Goal: Transaction & Acquisition: Purchase product/service

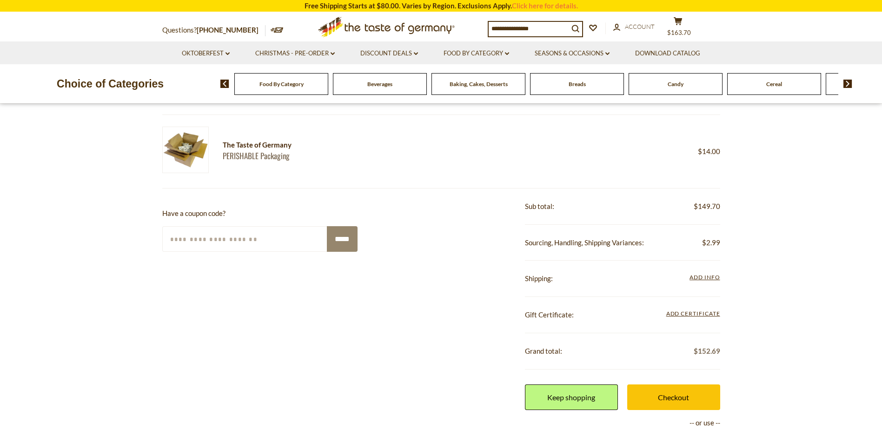
scroll to position [186, 0]
click at [707, 280] on span "Add Info" at bounding box center [705, 276] width 30 height 7
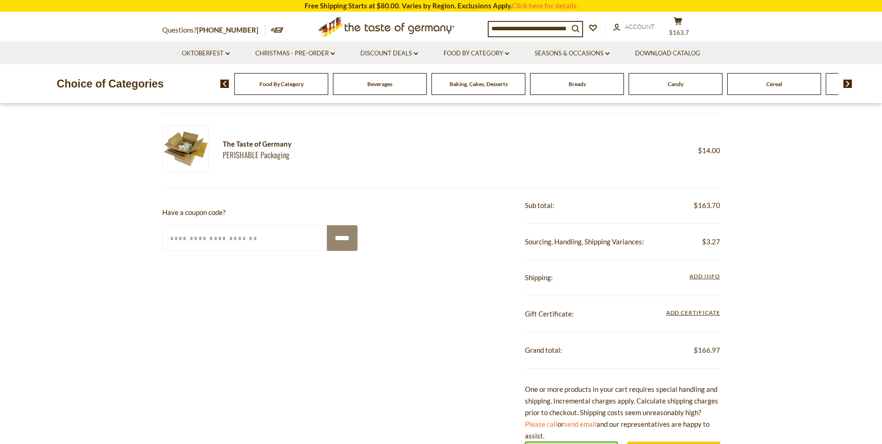
click at [706, 276] on span "Add Info" at bounding box center [705, 276] width 30 height 7
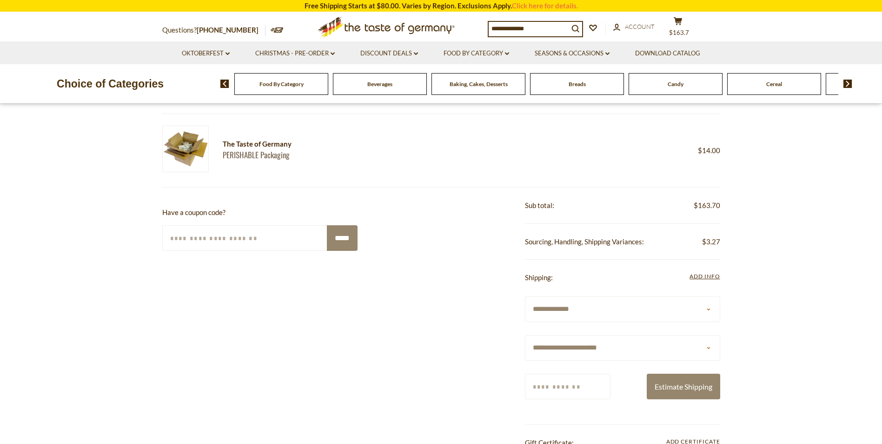
click at [707, 349] on select "**********" at bounding box center [622, 348] width 195 height 26
select select "**"
click at [525, 335] on select "**********" at bounding box center [622, 348] width 195 height 26
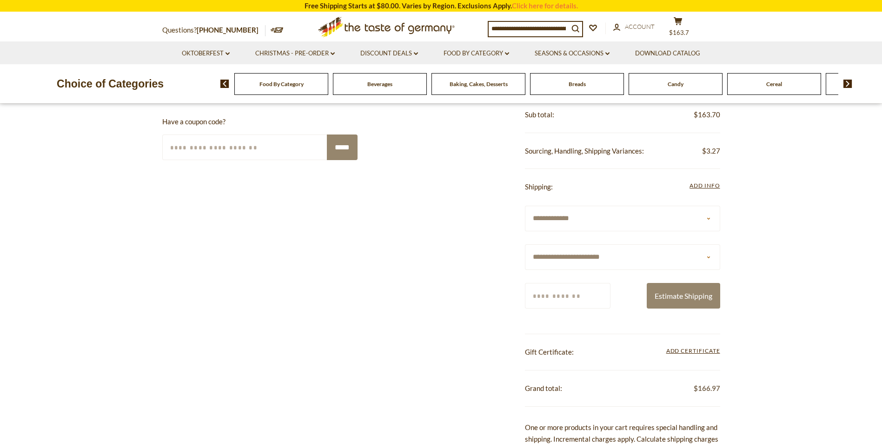
scroll to position [326, 0]
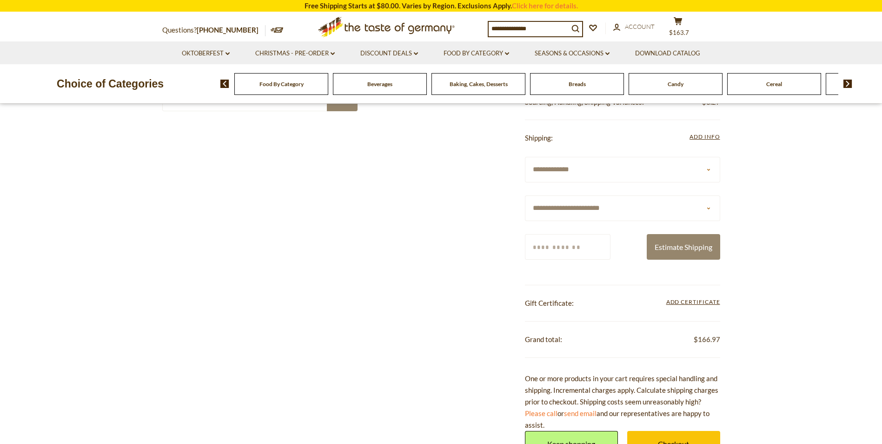
click at [530, 249] on input "Zip/Postcode" at bounding box center [568, 247] width 86 height 26
type input "*****"
click at [677, 242] on button "Estimate Shipping" at bounding box center [683, 247] width 73 height 26
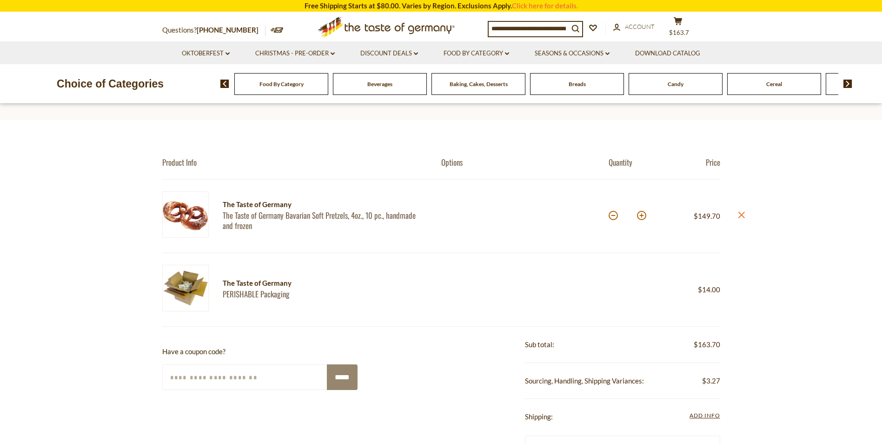
scroll to position [0, 0]
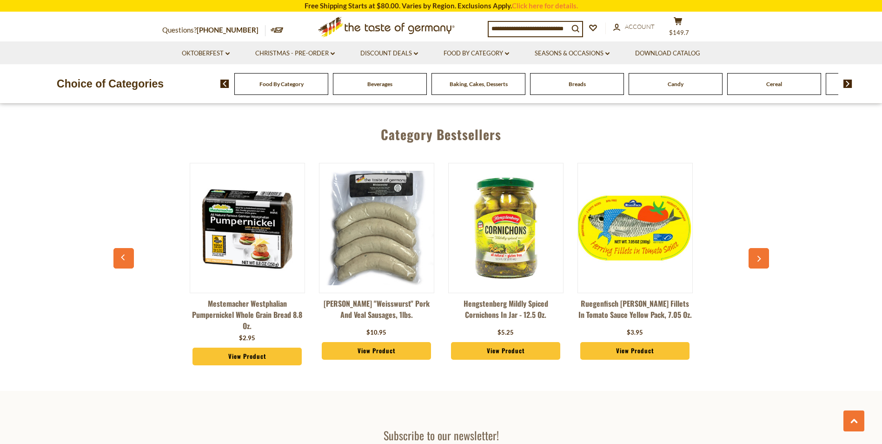
scroll to position [1023, 0]
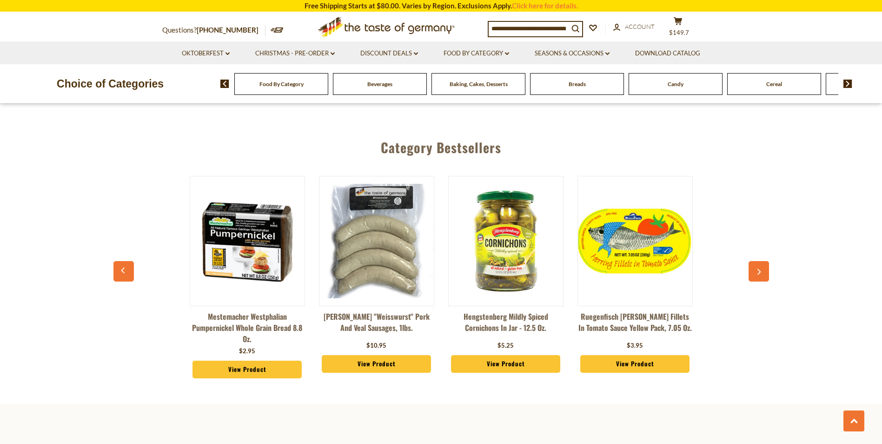
click at [764, 273] on button "button" at bounding box center [759, 271] width 20 height 20
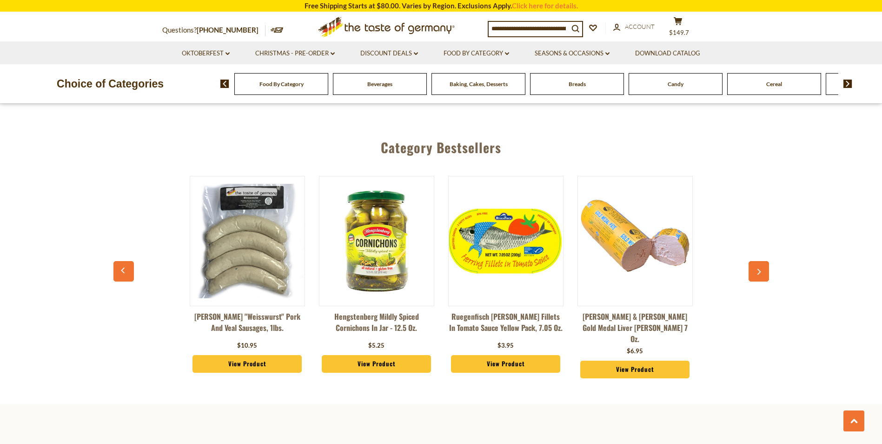
click at [764, 273] on button "button" at bounding box center [759, 271] width 20 height 20
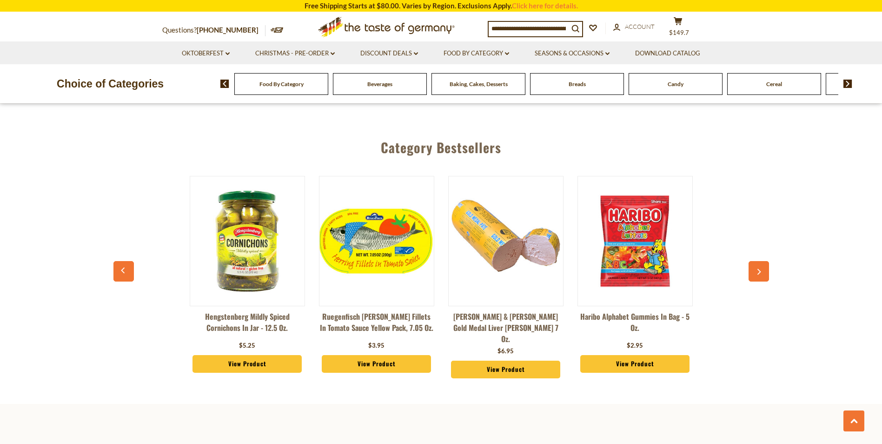
click at [764, 273] on button "button" at bounding box center [759, 271] width 20 height 20
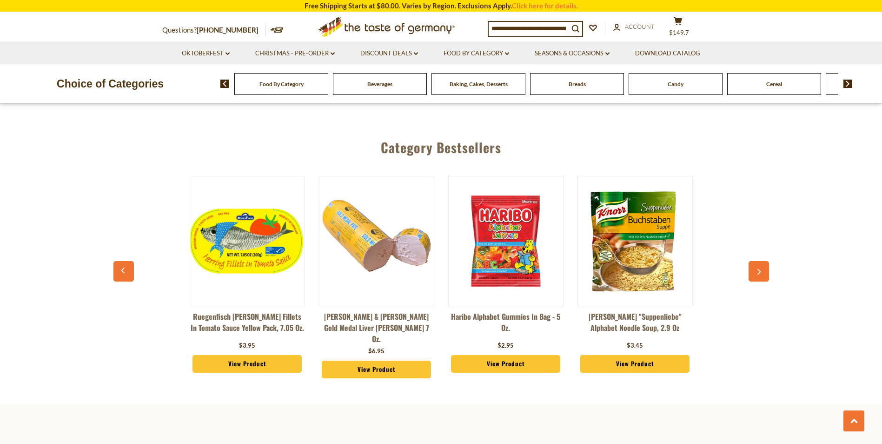
click at [764, 273] on button "button" at bounding box center [759, 271] width 20 height 20
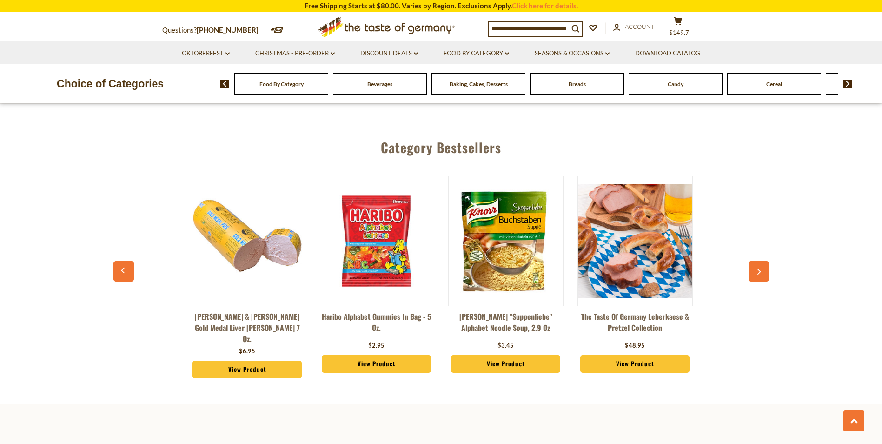
click at [764, 273] on button "button" at bounding box center [759, 271] width 20 height 20
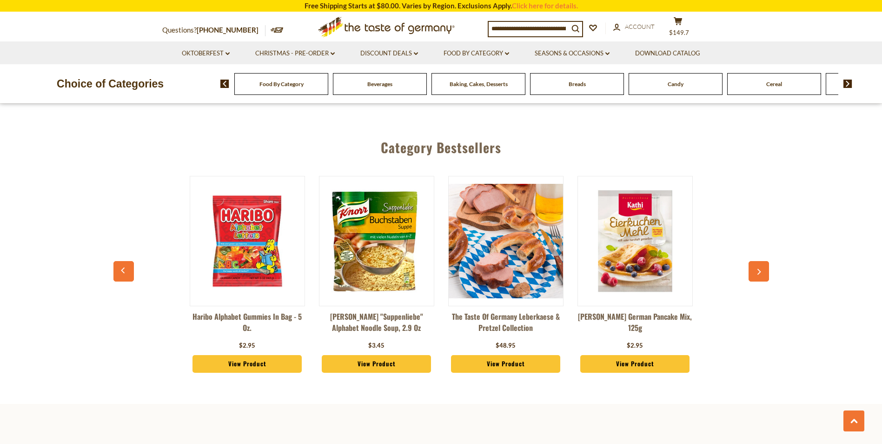
click at [764, 273] on button "button" at bounding box center [759, 271] width 20 height 20
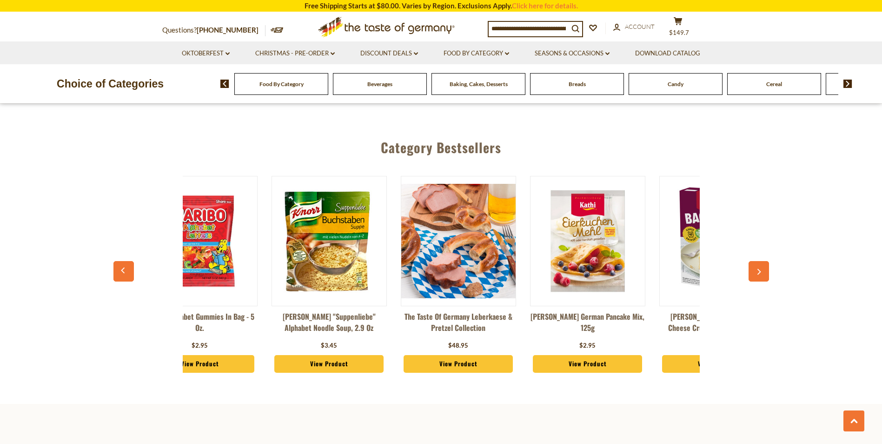
click at [764, 273] on button "button" at bounding box center [759, 271] width 20 height 20
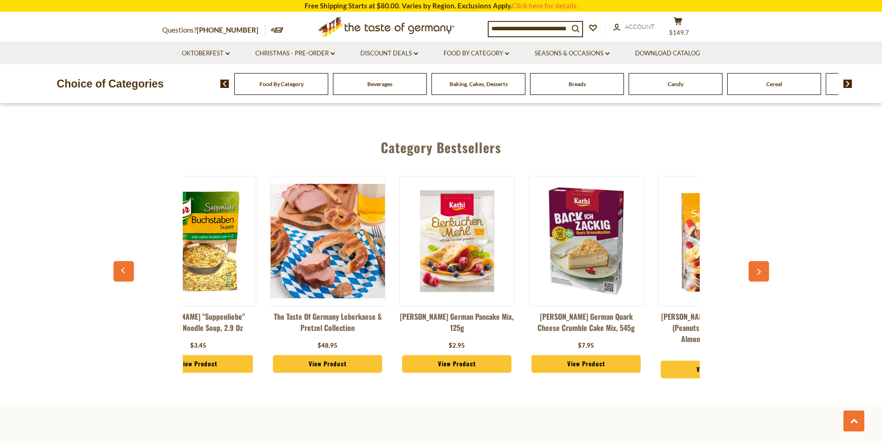
click at [764, 273] on button "button" at bounding box center [759, 271] width 20 height 20
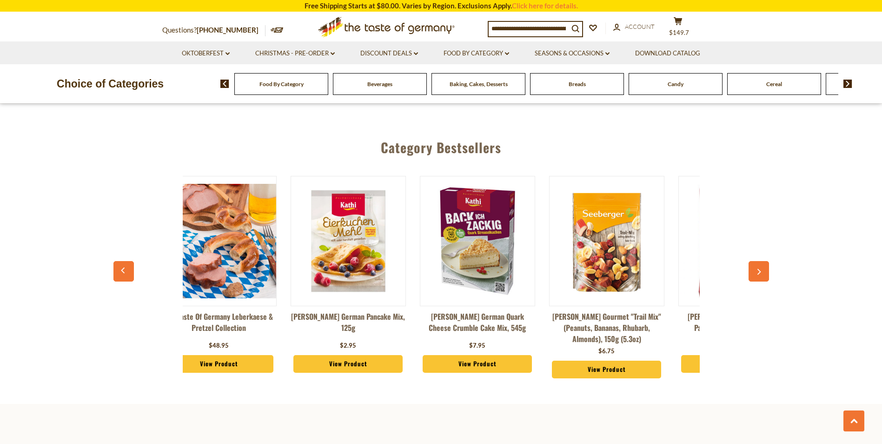
click at [764, 273] on button "button" at bounding box center [759, 271] width 20 height 20
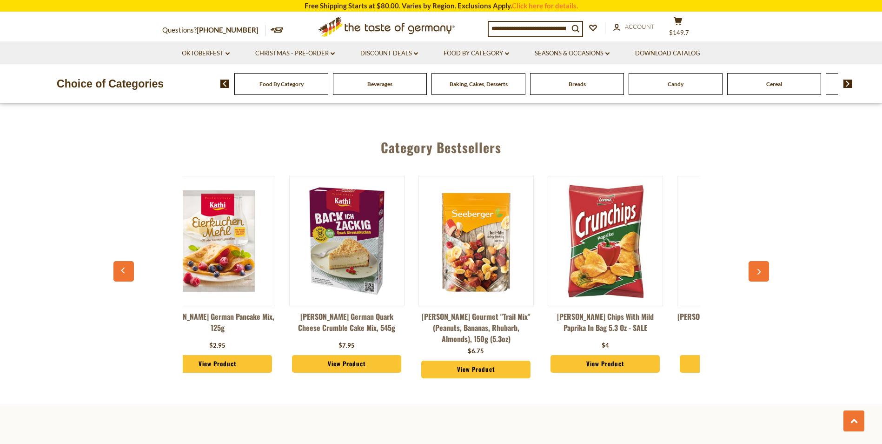
click at [764, 273] on button "button" at bounding box center [759, 271] width 20 height 20
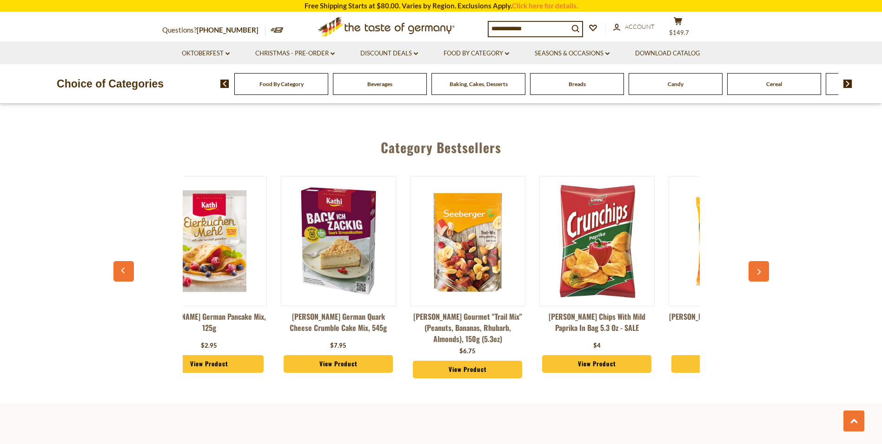
scroll to position [0, 1164]
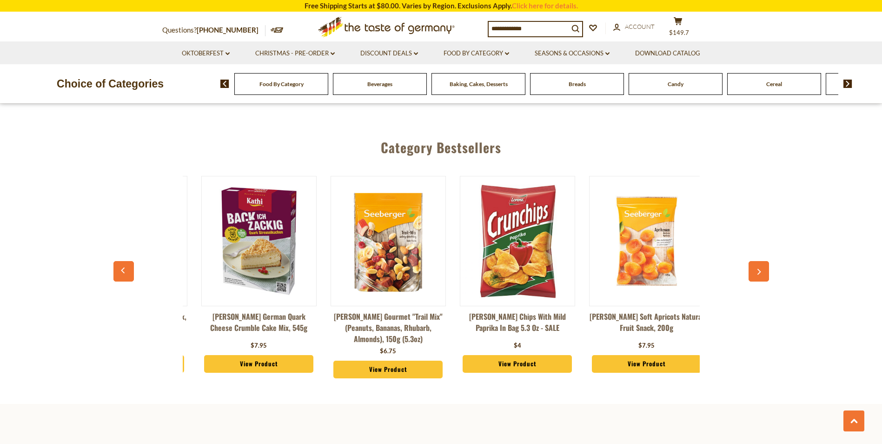
click at [764, 273] on button "button" at bounding box center [759, 271] width 20 height 20
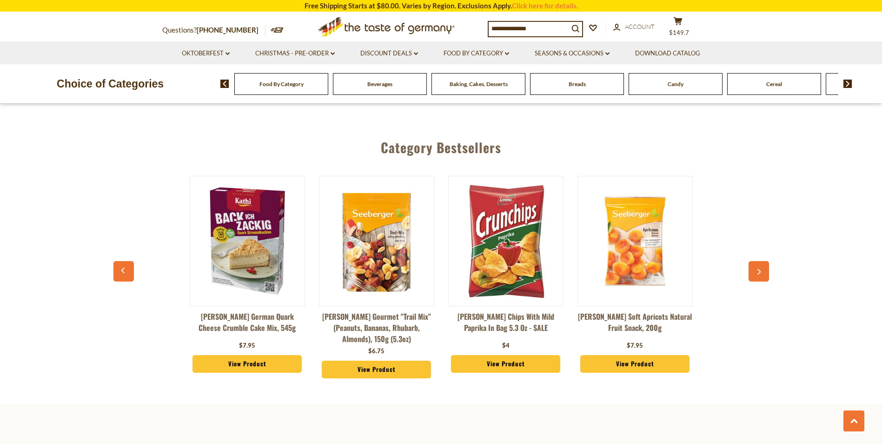
click at [764, 273] on button "button" at bounding box center [759, 271] width 20 height 20
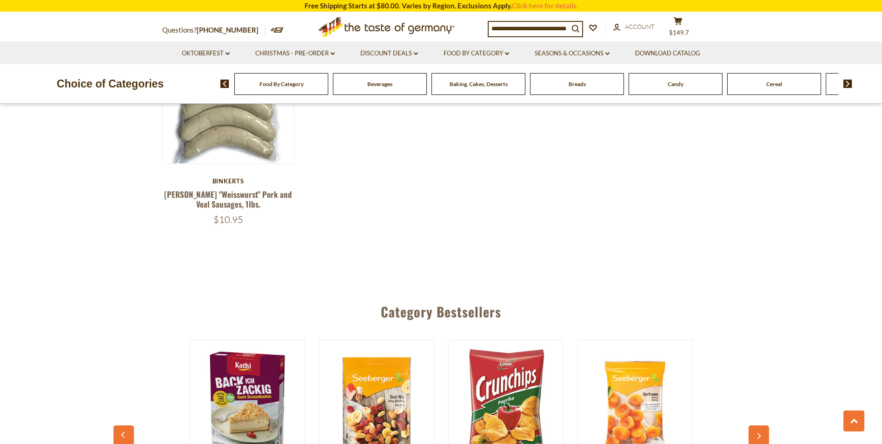
scroll to position [837, 0]
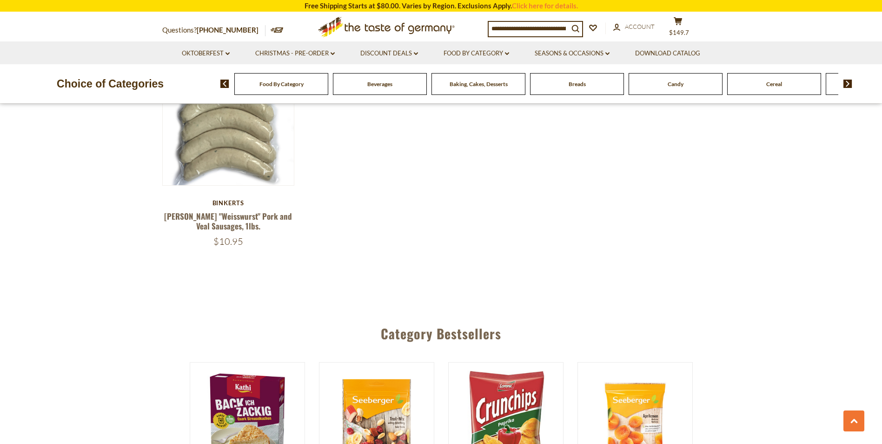
click at [328, 88] on div "Candy" at bounding box center [281, 84] width 94 height 22
click at [675, 81] on span "Candy" at bounding box center [676, 83] width 16 height 7
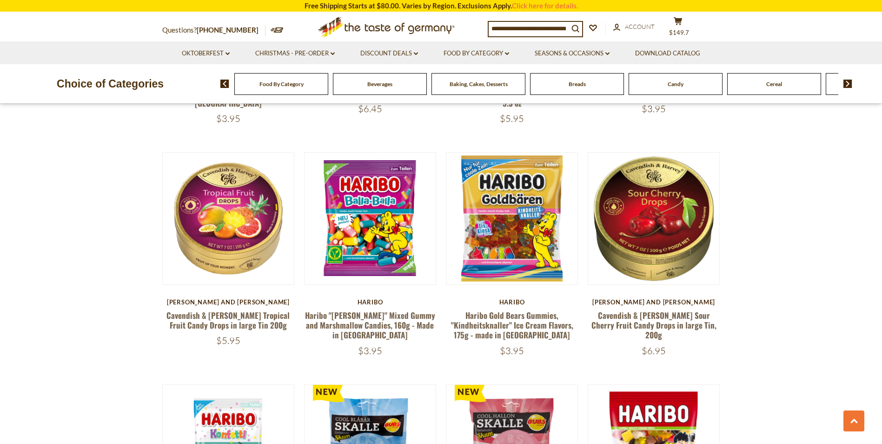
scroll to position [1163, 0]
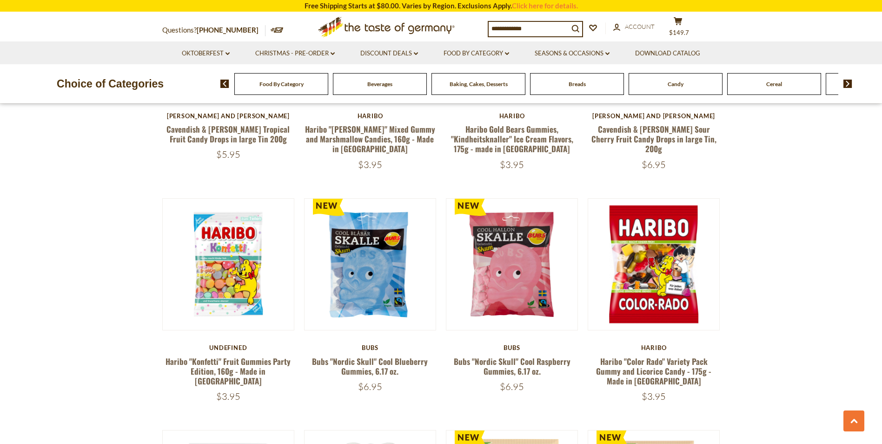
click at [849, 85] on img at bounding box center [848, 84] width 9 height 8
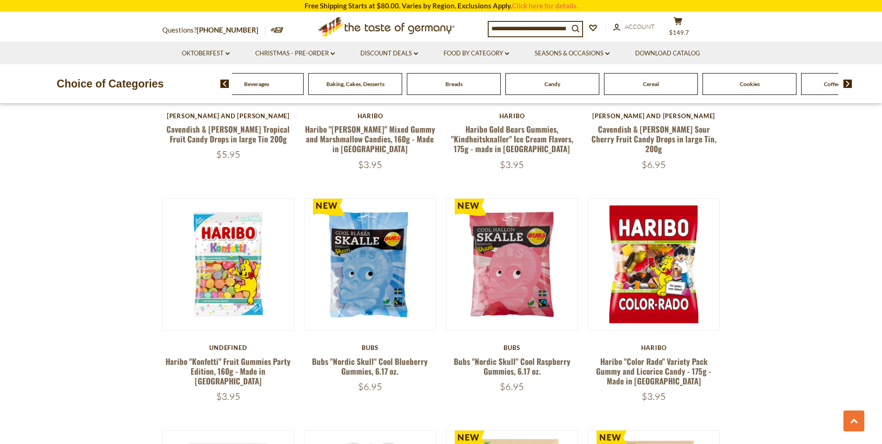
click at [847, 83] on img at bounding box center [848, 84] width 9 height 8
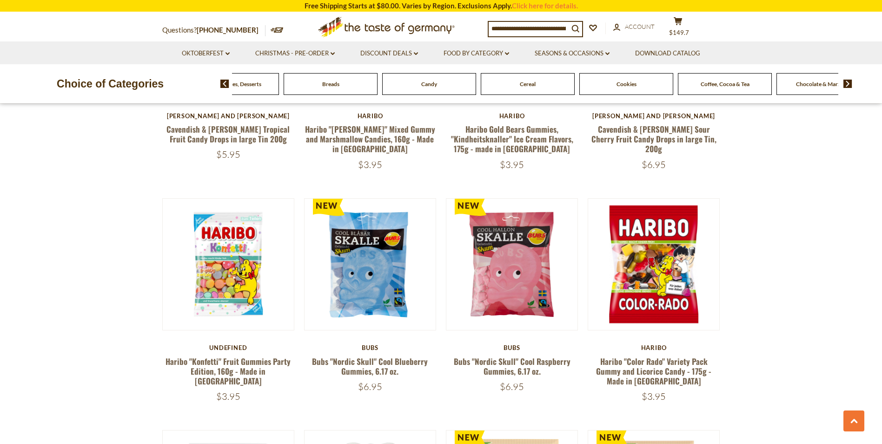
click at [847, 83] on img at bounding box center [848, 84] width 9 height 8
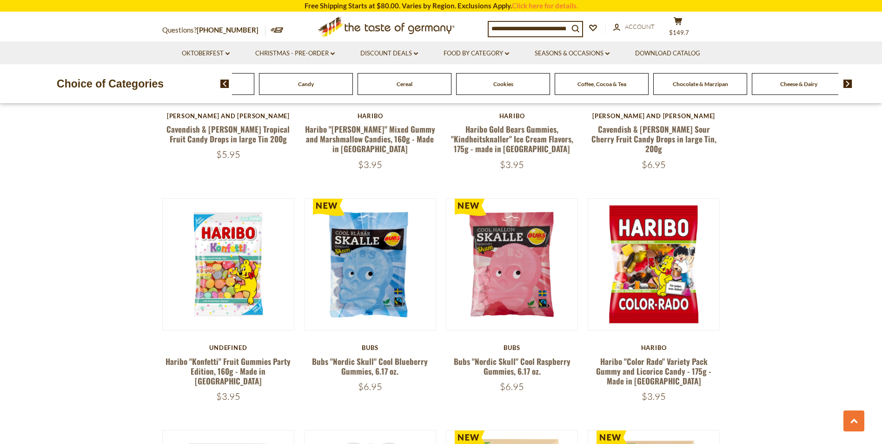
click at [847, 83] on img at bounding box center [848, 84] width 9 height 8
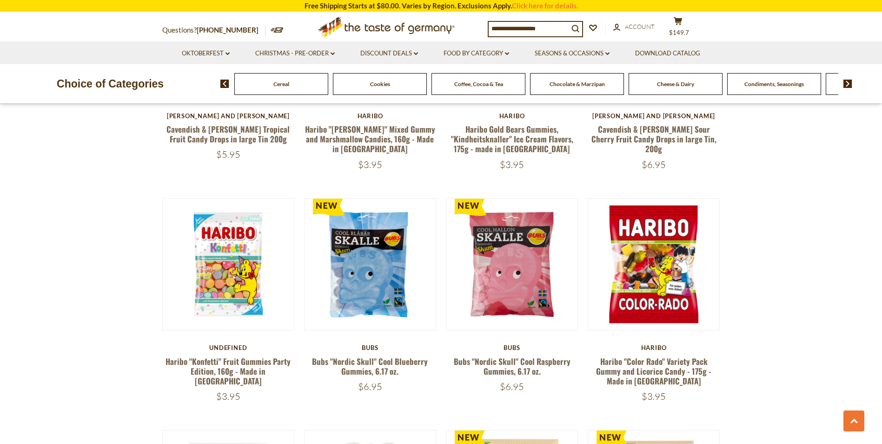
click at [847, 83] on img at bounding box center [848, 84] width 9 height 8
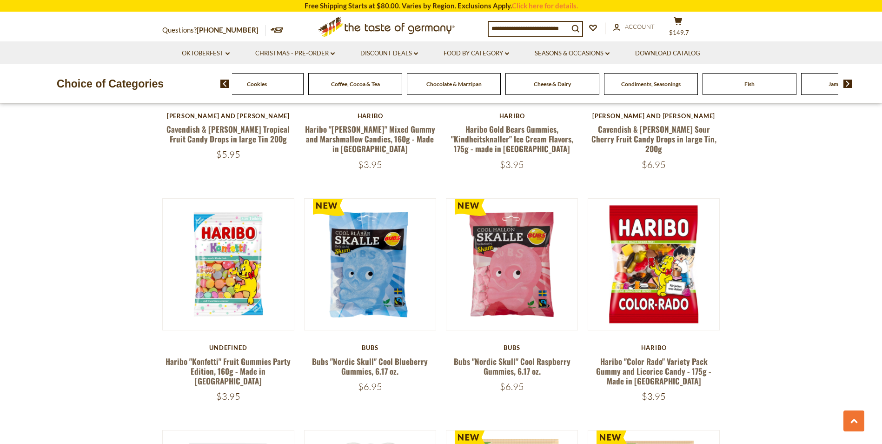
click at [847, 83] on img at bounding box center [848, 84] width 9 height 8
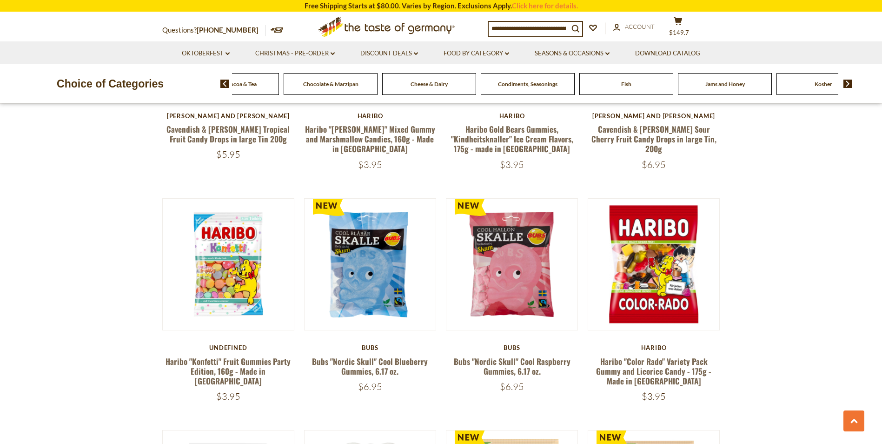
click at [847, 83] on img at bounding box center [848, 84] width 9 height 8
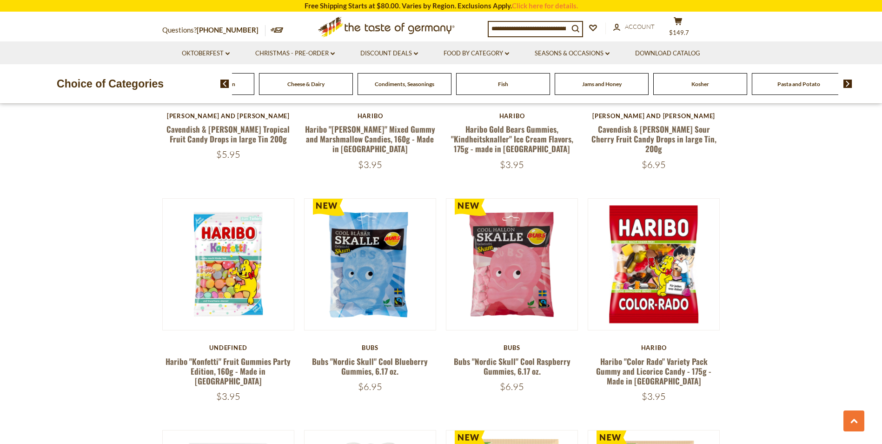
click at [847, 83] on img at bounding box center [848, 84] width 9 height 8
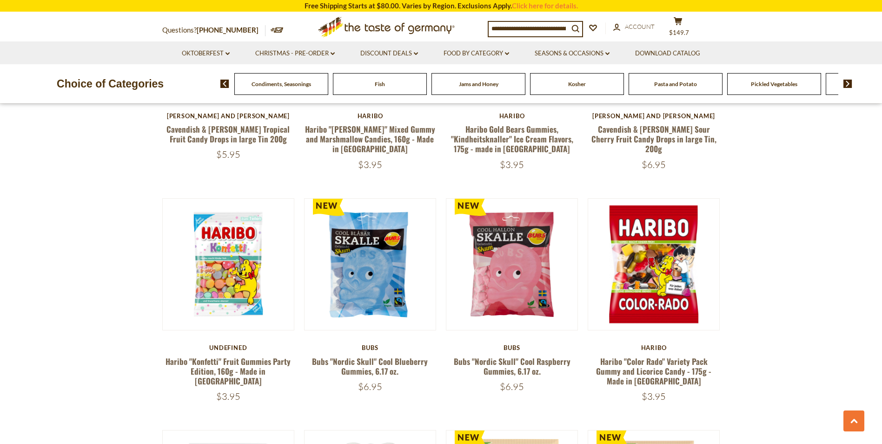
click at [847, 83] on img at bounding box center [848, 84] width 9 height 8
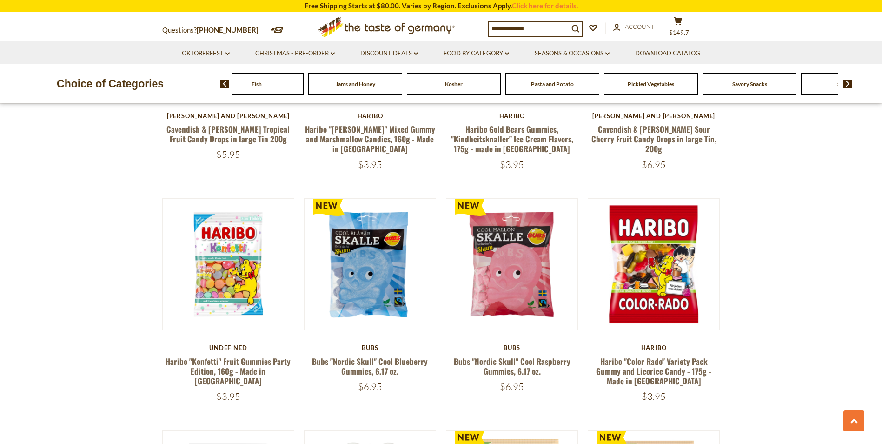
click at [759, 86] on span "Savory Snacks" at bounding box center [749, 83] width 35 height 7
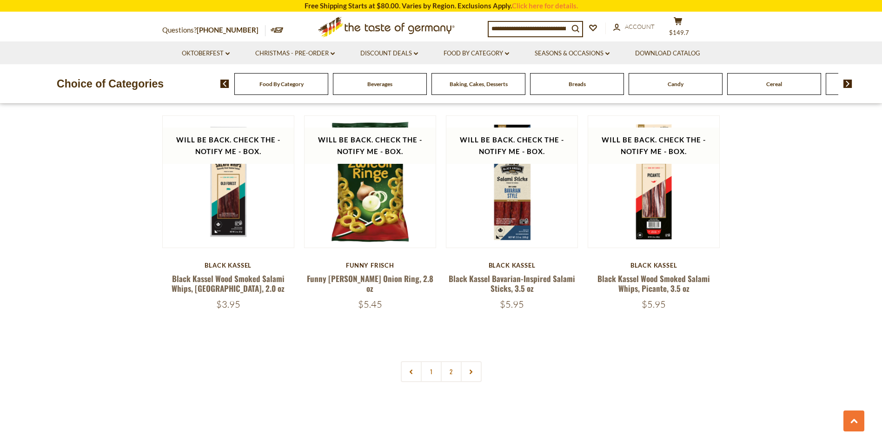
scroll to position [2186, 0]
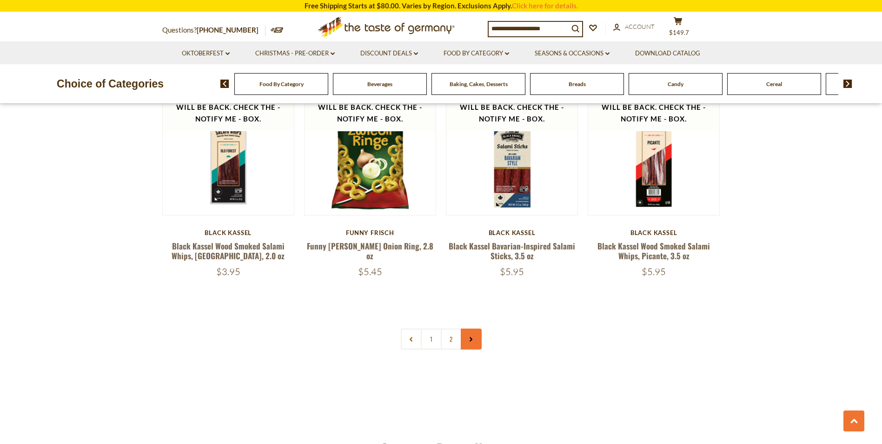
click at [468, 328] on link at bounding box center [471, 338] width 21 height 21
